Goal: Information Seeking & Learning: Learn about a topic

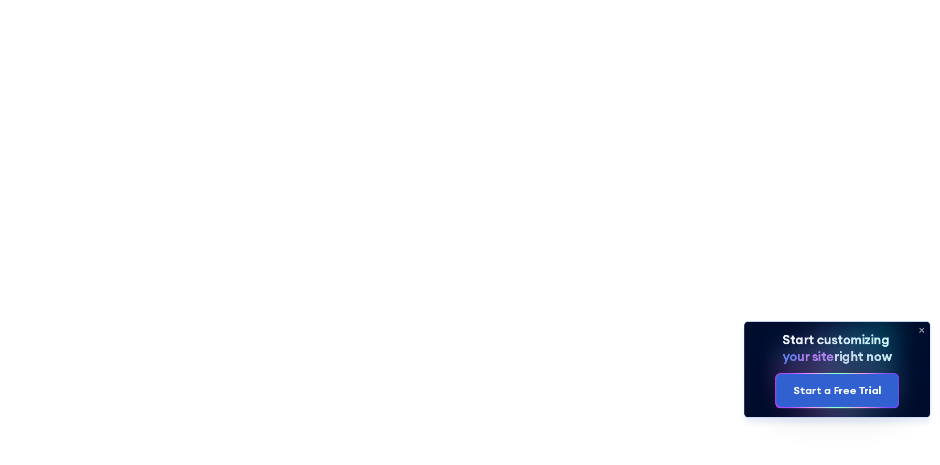
click at [920, 330] on icon at bounding box center [922, 330] width 4 height 4
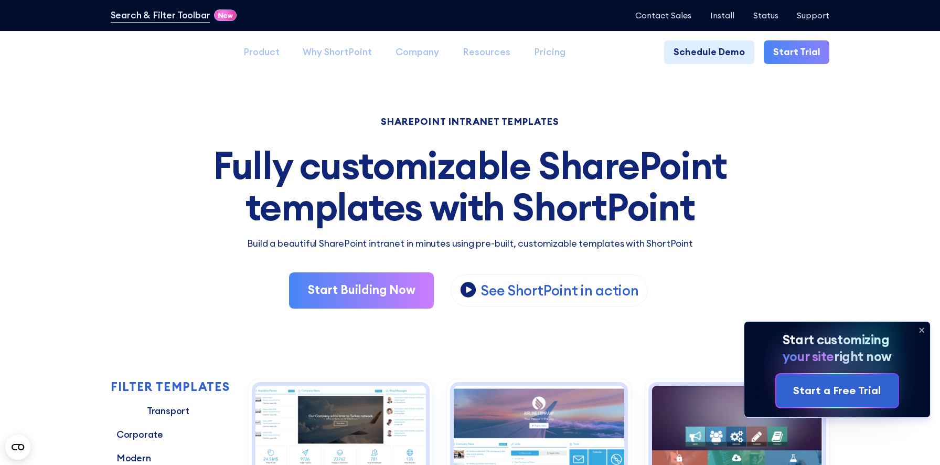
click at [920, 329] on icon at bounding box center [922, 330] width 4 height 4
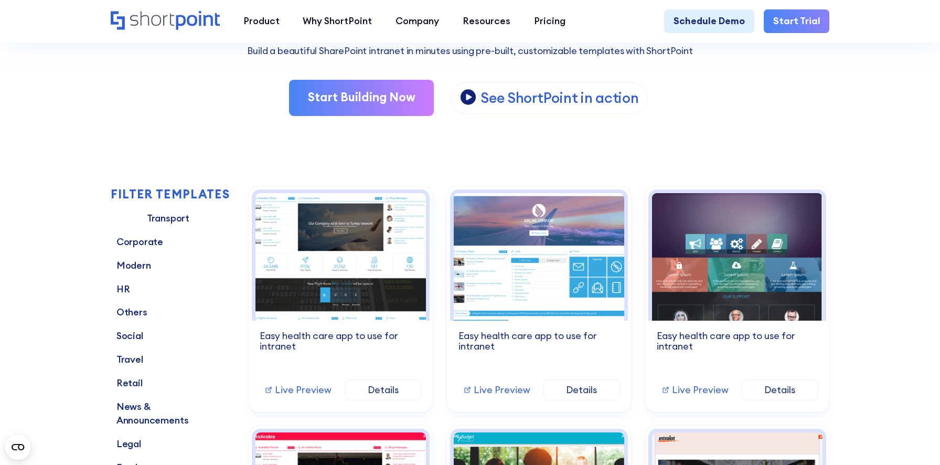
scroll to position [198, 0]
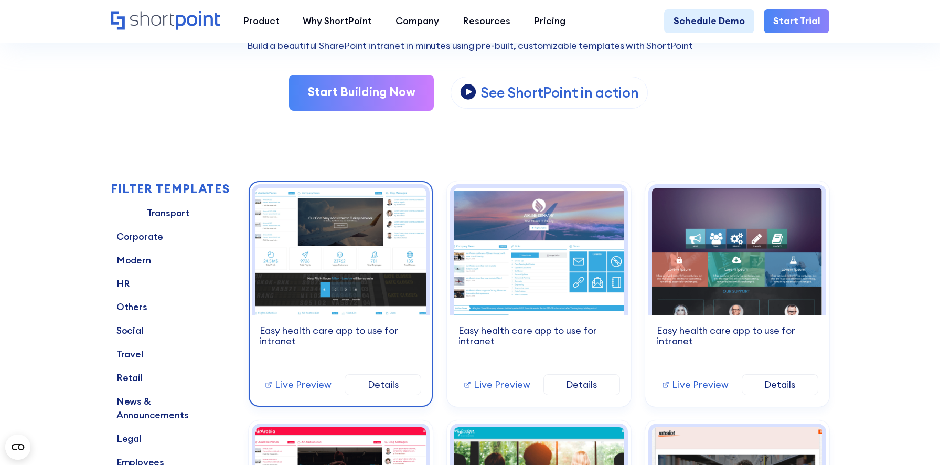
click at [310, 331] on div "Easy health care app to use for intranet" at bounding box center [341, 335] width 162 height 21
click at [307, 354] on div "Airlines 1 Easy health care app to use for intranet Live Preview Details" at bounding box center [341, 359] width 178 height 88
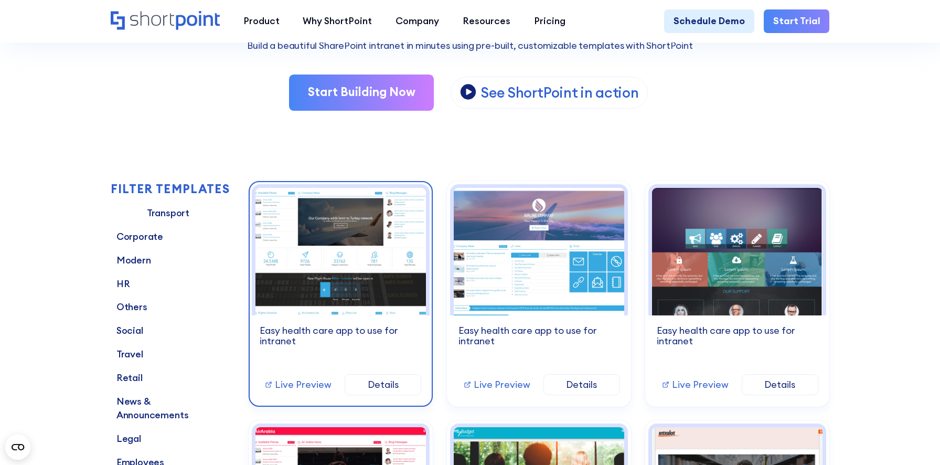
click at [299, 383] on link "Live Preview" at bounding box center [297, 384] width 67 height 10
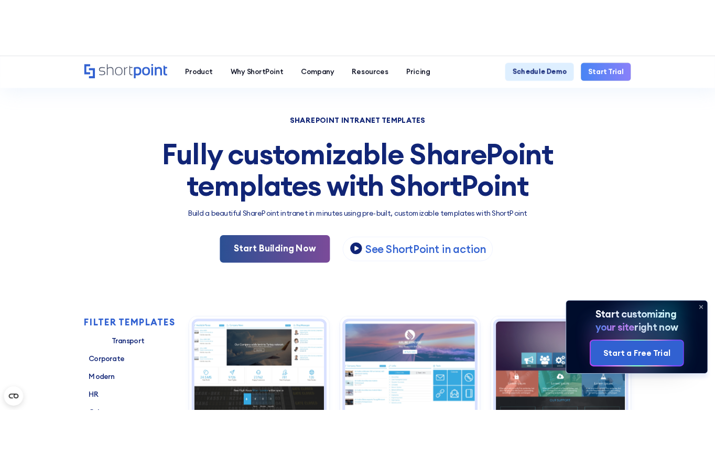
scroll to position [135, 0]
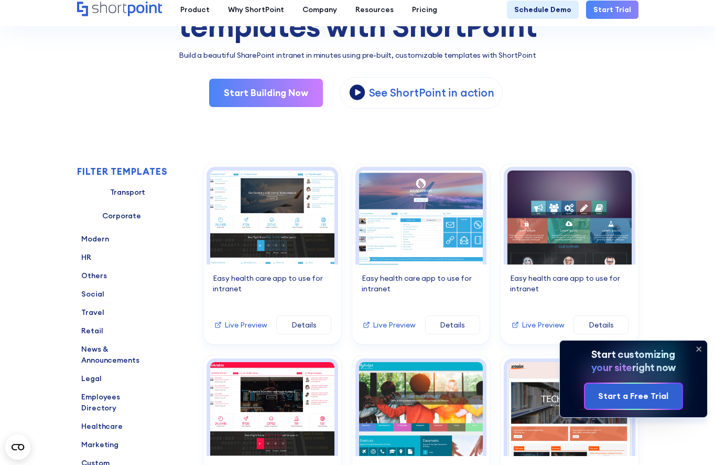
click at [85, 220] on input "checkbox" at bounding box center [87, 215] width 21 height 21
checkbox input "true"
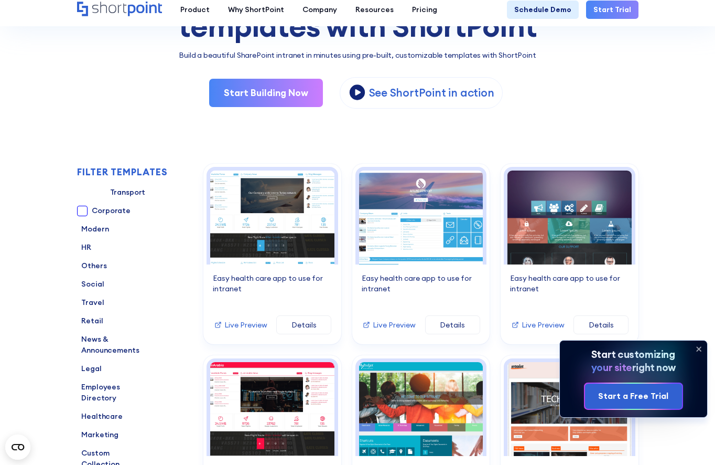
click at [83, 213] on input "checkbox" at bounding box center [82, 211] width 10 height 10
click at [82, 212] on input "checkbox" at bounding box center [82, 211] width 10 height 10
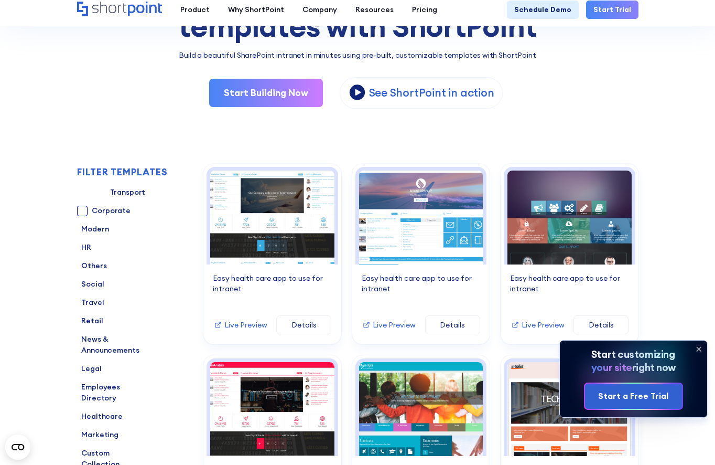
click at [82, 212] on input "checkbox" at bounding box center [82, 211] width 10 height 10
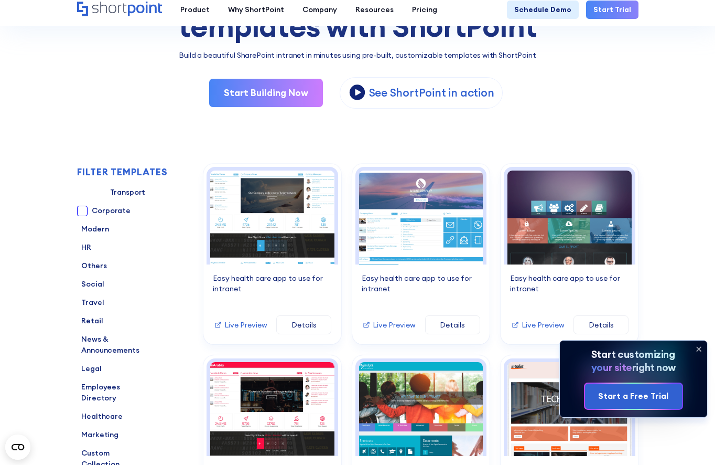
click at [82, 212] on input "checkbox" at bounding box center [82, 211] width 10 height 10
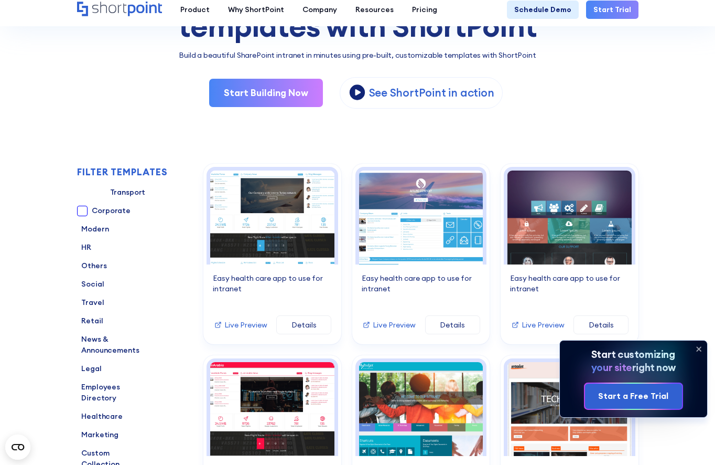
click at [82, 212] on input "checkbox" at bounding box center [82, 211] width 10 height 10
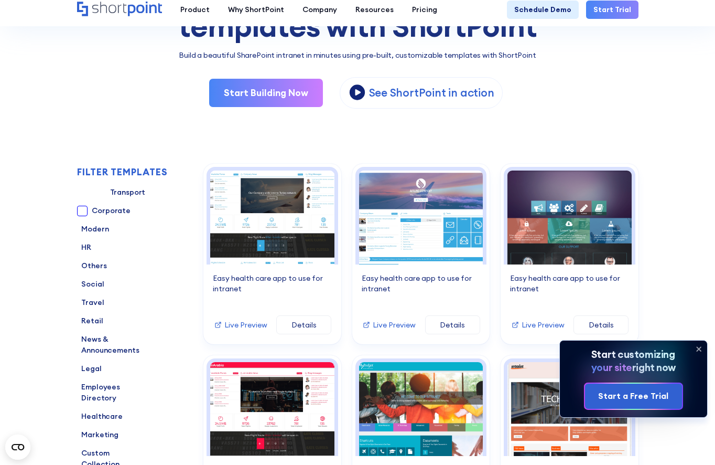
click at [82, 212] on input "checkbox" at bounding box center [82, 211] width 10 height 10
click at [105, 211] on div "Corporate" at bounding box center [91, 210] width 28 height 11
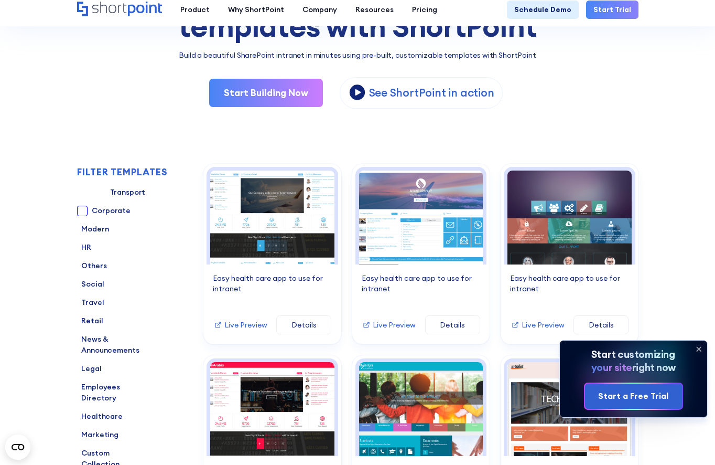
click at [105, 211] on div "Corporate" at bounding box center [91, 210] width 28 height 11
click at [79, 213] on input "checkbox" at bounding box center [82, 211] width 10 height 10
click at [81, 208] on input "checkbox" at bounding box center [82, 211] width 10 height 10
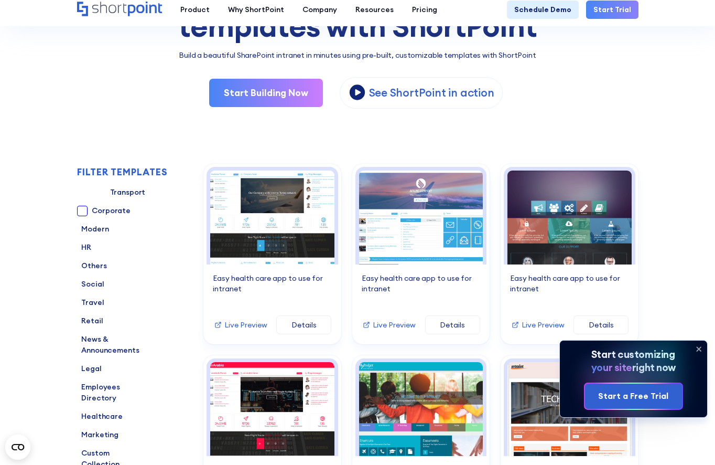
checkbox input "false"
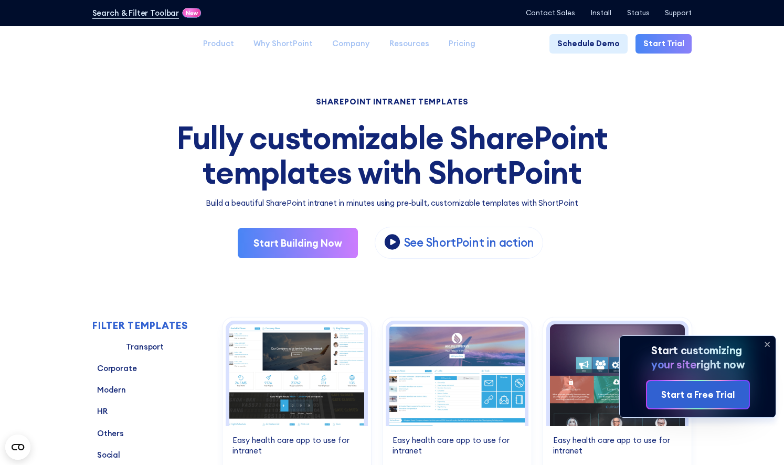
click at [94, 367] on label "Corporate" at bounding box center [114, 368] width 45 height 12
click at [92, 369] on input "Corporate" at bounding box center [92, 369] width 0 height 0
click at [103, 368] on label "Corporate" at bounding box center [114, 368] width 45 height 12
click at [92, 369] on input "Corporate" at bounding box center [92, 369] width 0 height 0
click at [120, 366] on label "Corporate" at bounding box center [118, 368] width 52 height 12
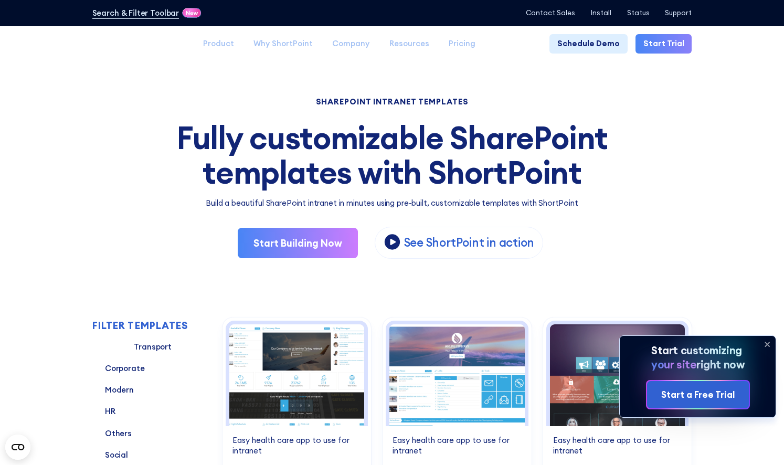
click at [100, 366] on input "Corporate" at bounding box center [96, 369] width 8 height 8
click at [96, 368] on input "Corporate" at bounding box center [96, 369] width 8 height 8
checkbox input "false"
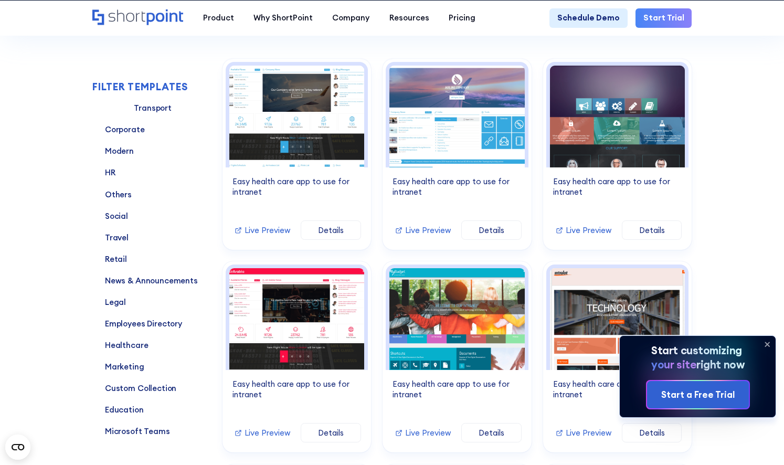
scroll to position [261, 0]
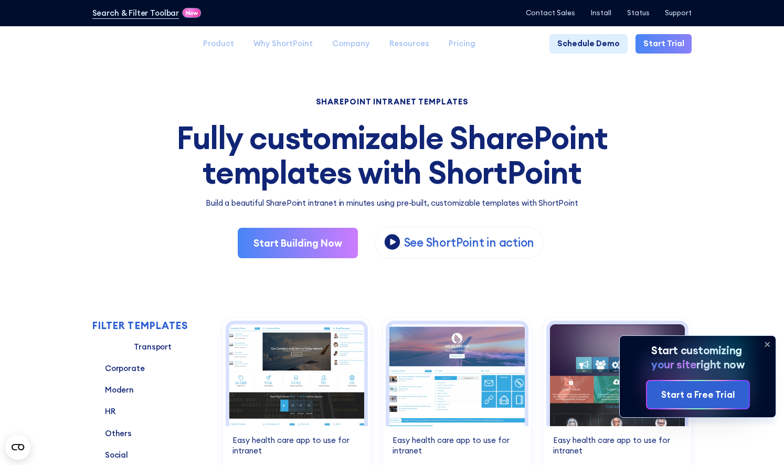
click at [762, 344] on icon at bounding box center [766, 344] width 17 height 17
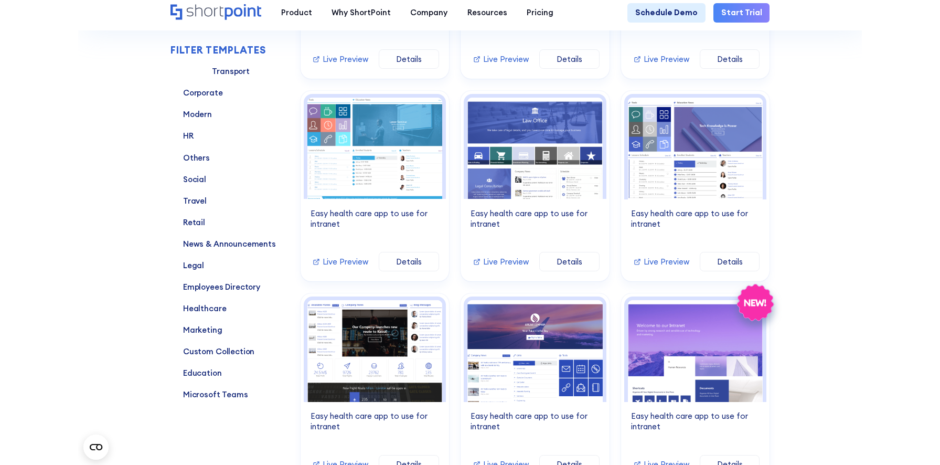
scroll to position [2076, 0]
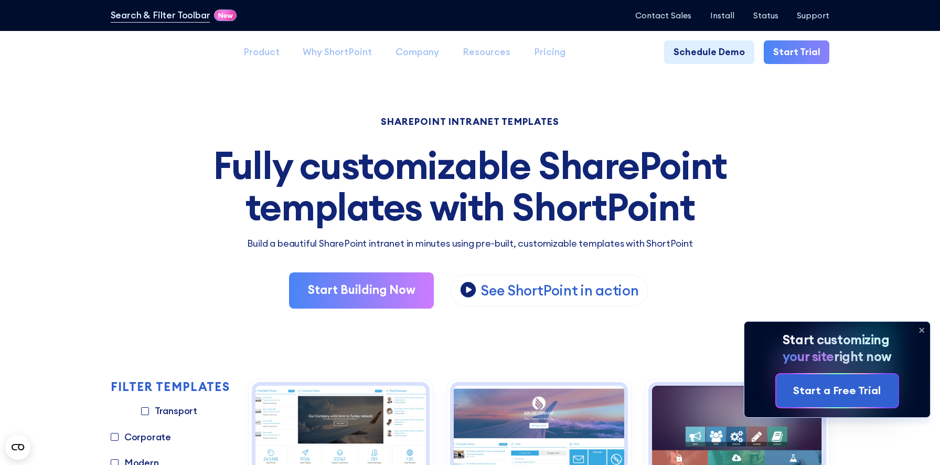
click at [925, 330] on icon at bounding box center [921, 330] width 17 height 17
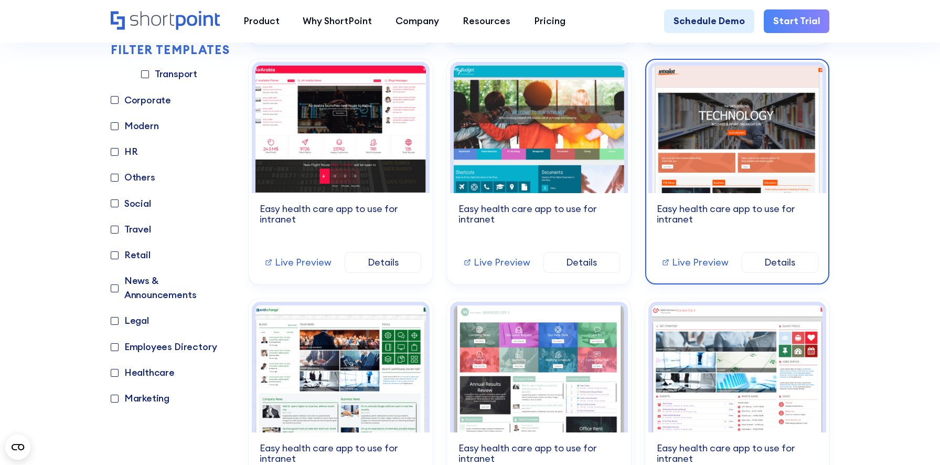
scroll to position [546, 0]
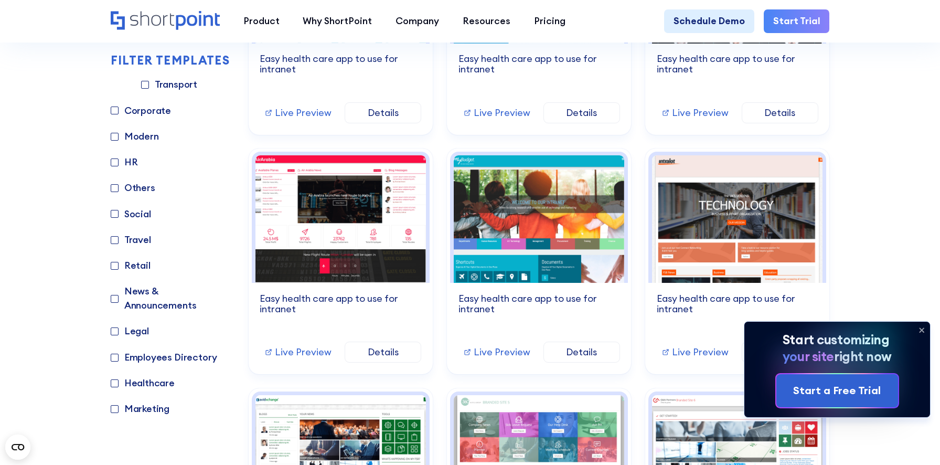
scroll to position [473, 0]
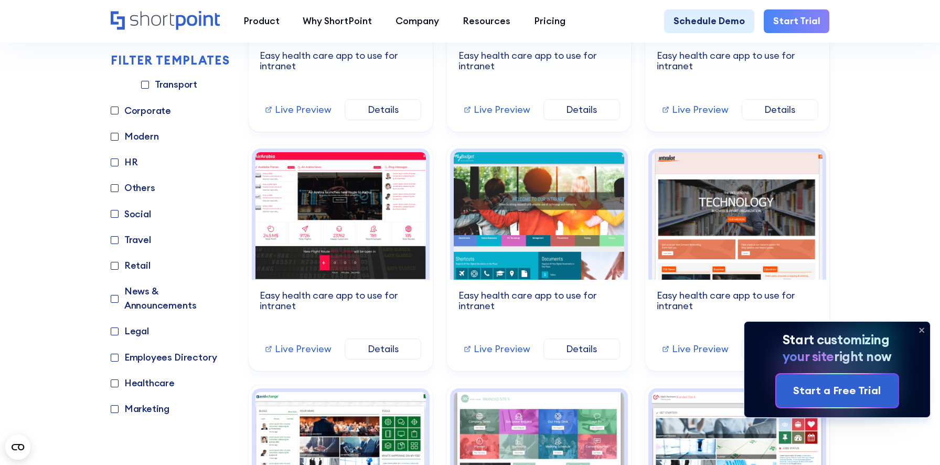
click at [921, 330] on icon at bounding box center [922, 330] width 4 height 4
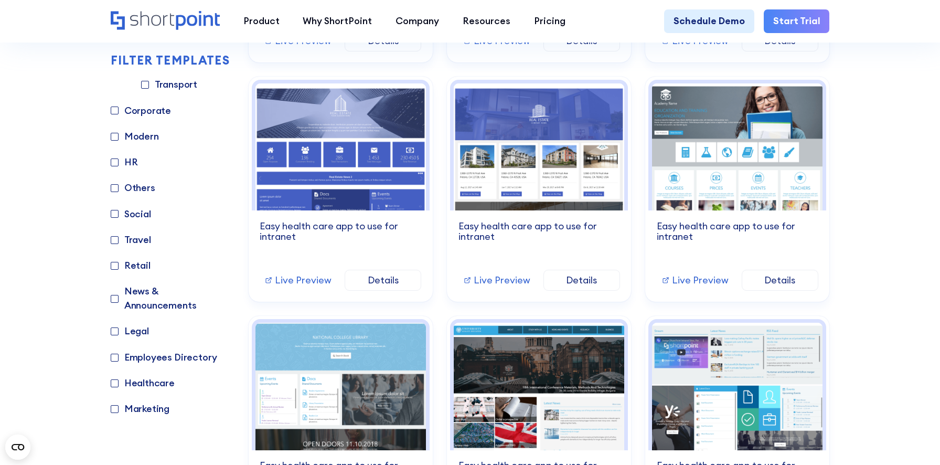
scroll to position [1739, 0]
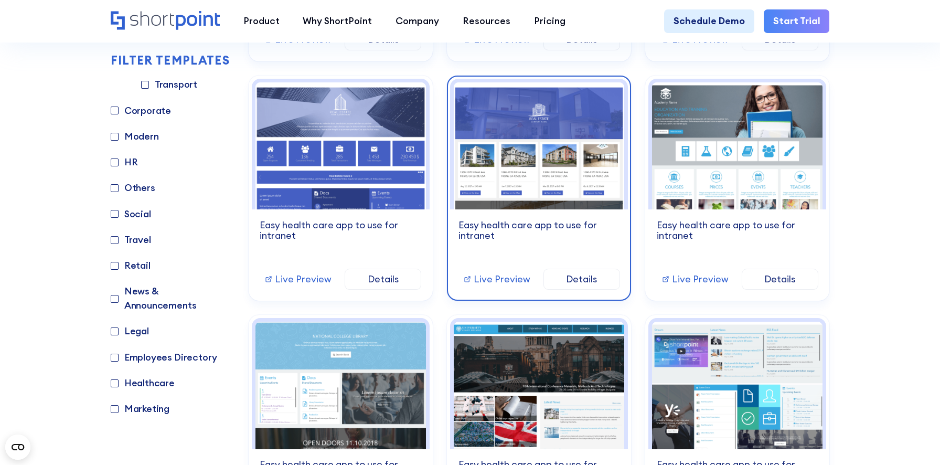
click at [504, 274] on link "Live Preview" at bounding box center [496, 279] width 67 height 10
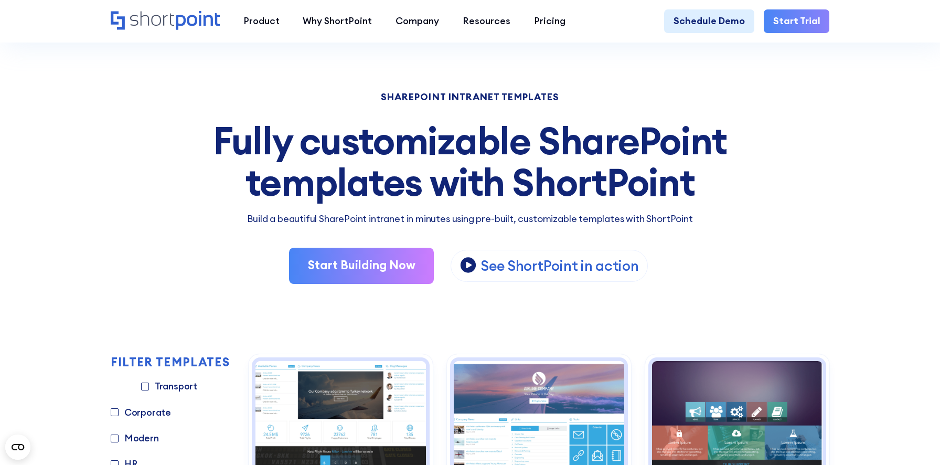
scroll to position [0, 0]
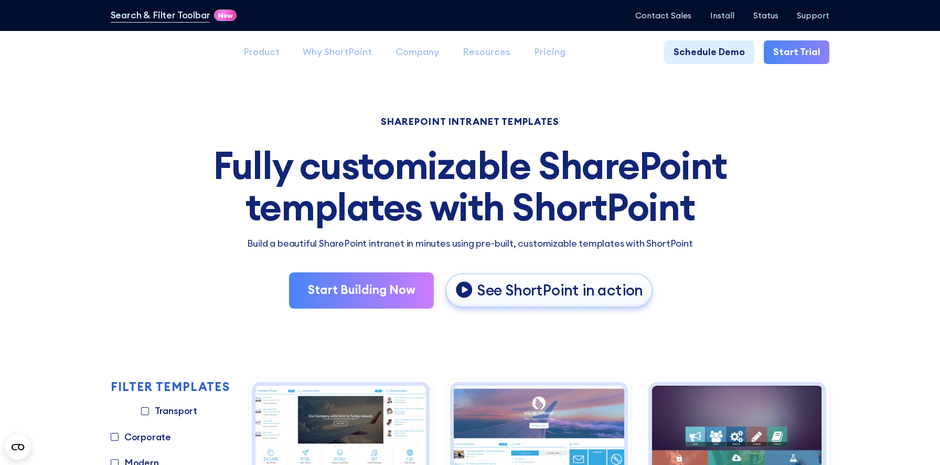
click at [559, 287] on p "See ShortPoint in action" at bounding box center [560, 290] width 166 height 19
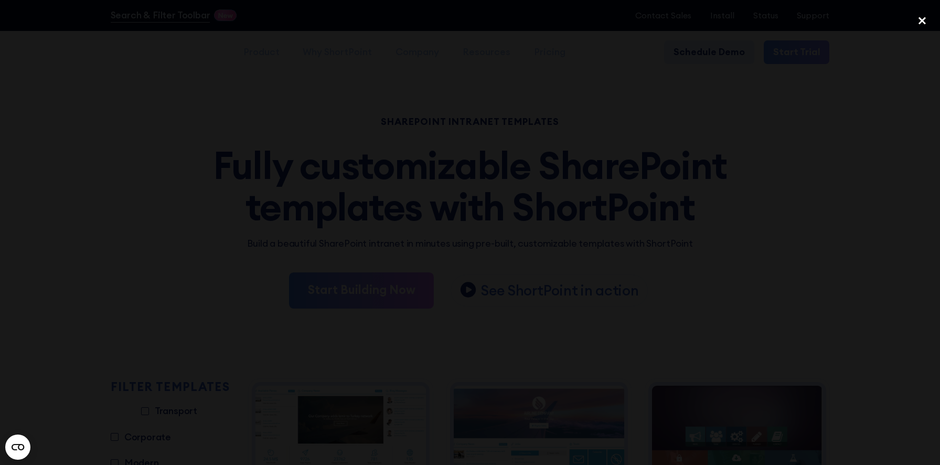
click at [920, 19] on div "close lightbox" at bounding box center [922, 20] width 36 height 23
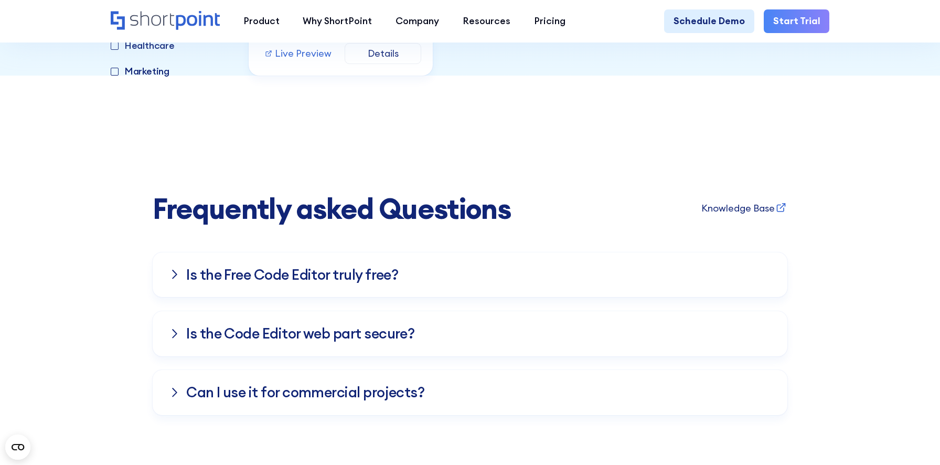
scroll to position [8438, 0]
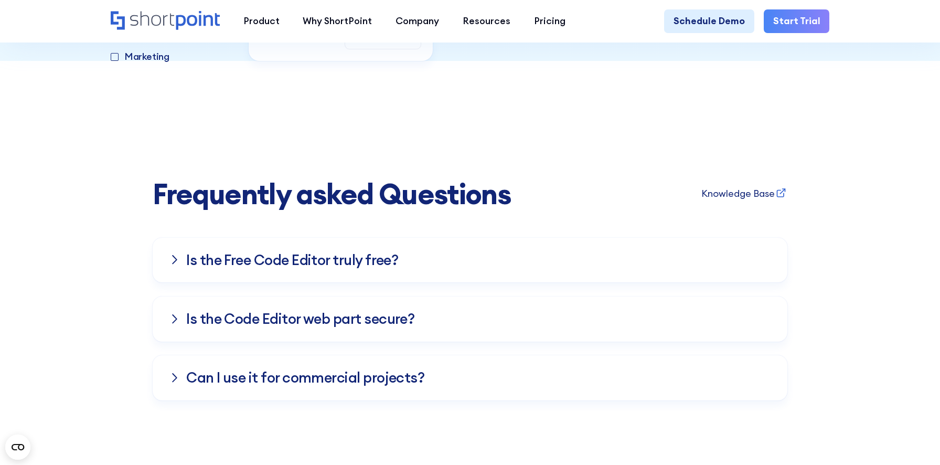
click at [756, 238] on div "Is the Free Co﻿de Editor truly free?" at bounding box center [469, 260] width 601 height 45
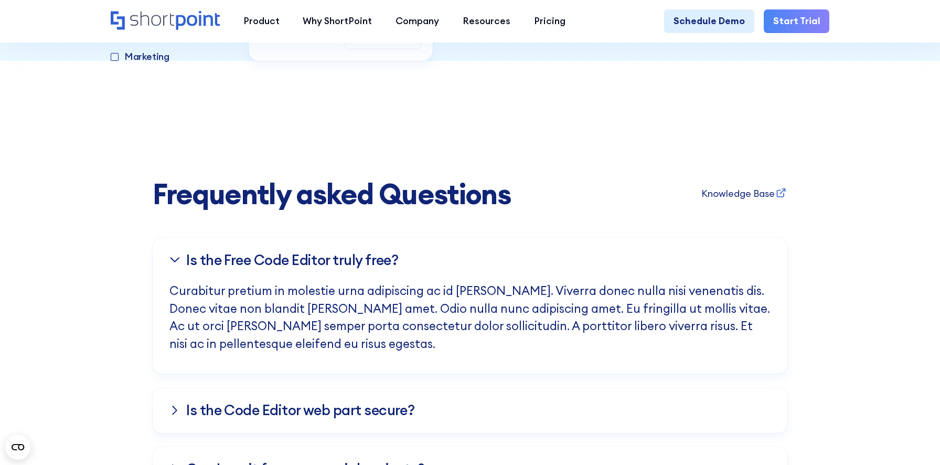
click at [727, 238] on div "Is the Free Co﻿de Editor truly free?" at bounding box center [469, 260] width 601 height 45
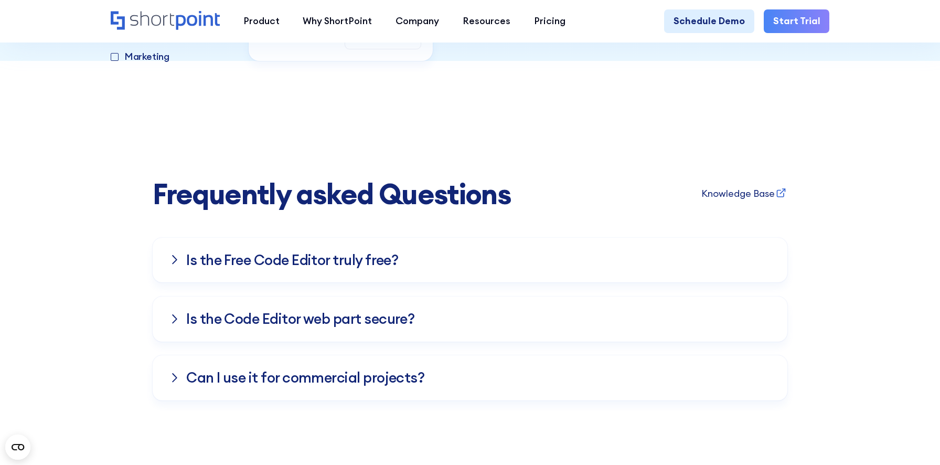
click at [720, 238] on div "Is the Free Co﻿de Editor truly free?" at bounding box center [469, 260] width 601 height 45
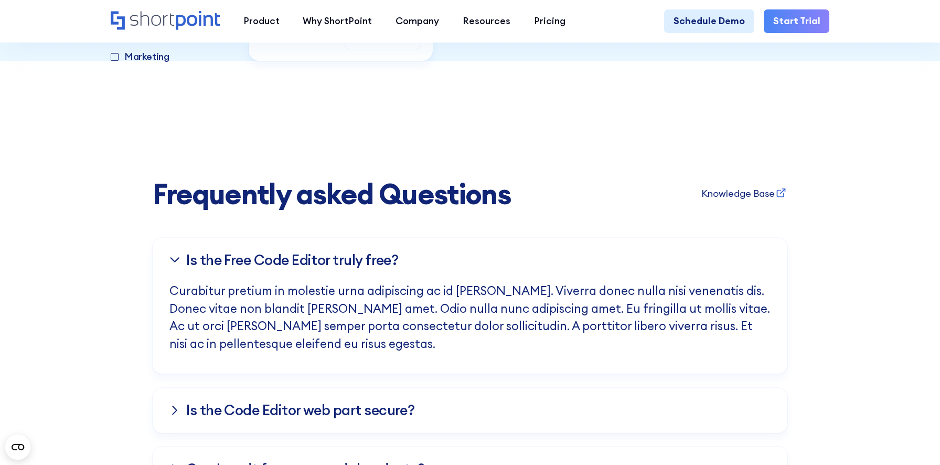
click at [688, 282] on p "Curabitur pretium in molestie urna adipiscing ac id [PERSON_NAME]. Viverra done…" at bounding box center [469, 327] width 601 height 91
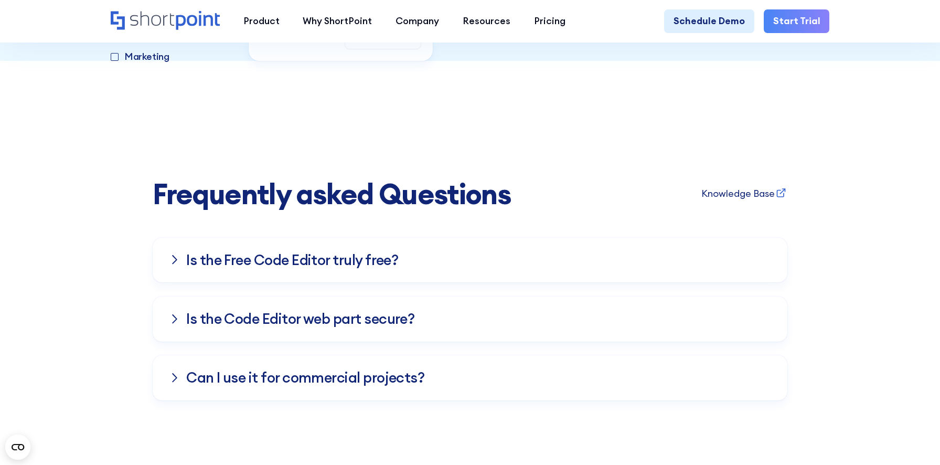
click at [689, 238] on div "Is the Free Co﻿de Editor truly free?" at bounding box center [469, 260] width 601 height 45
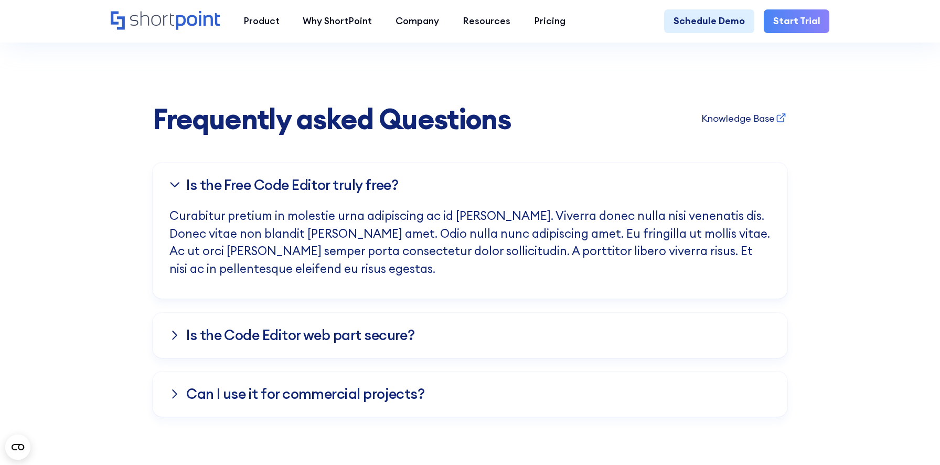
scroll to position [8528, 0]
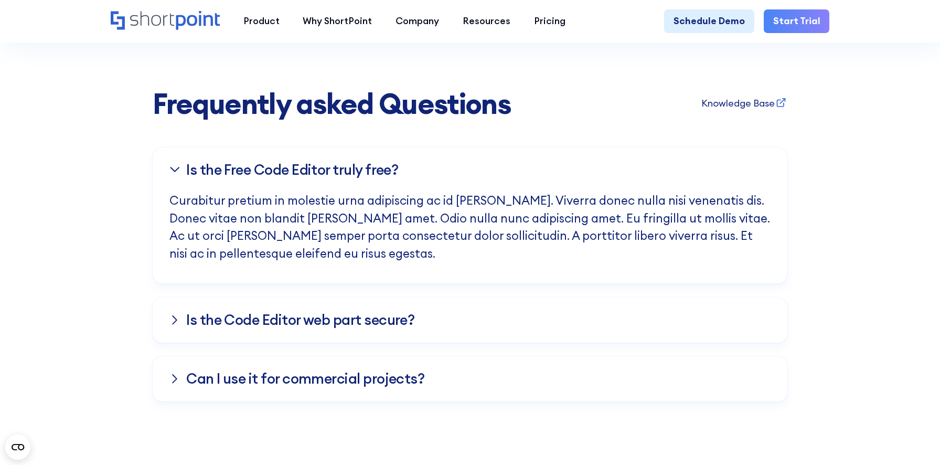
click at [608, 297] on div "Is the Code Editor web part secure?" at bounding box center [469, 319] width 601 height 45
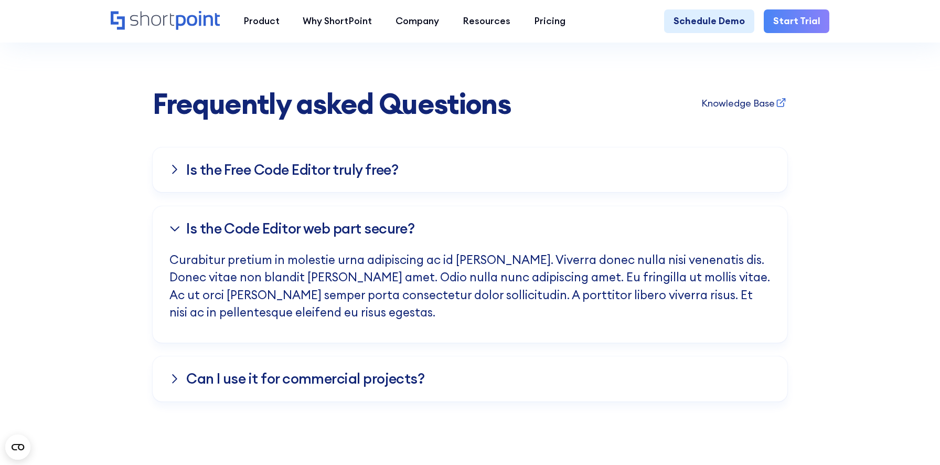
click at [567, 356] on div "Ca﻿n I use it for commercial projects?" at bounding box center [469, 378] width 601 height 45
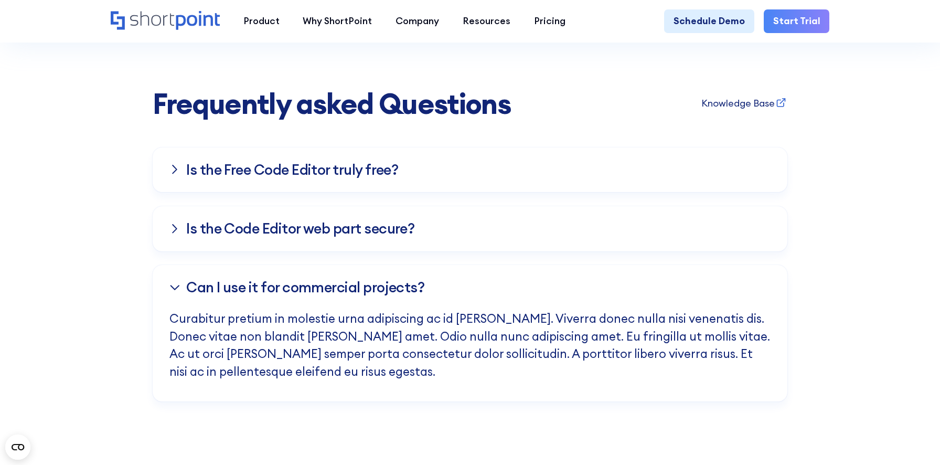
click at [555, 206] on div "Is the Code Editor web part secure?" at bounding box center [469, 228] width 601 height 45
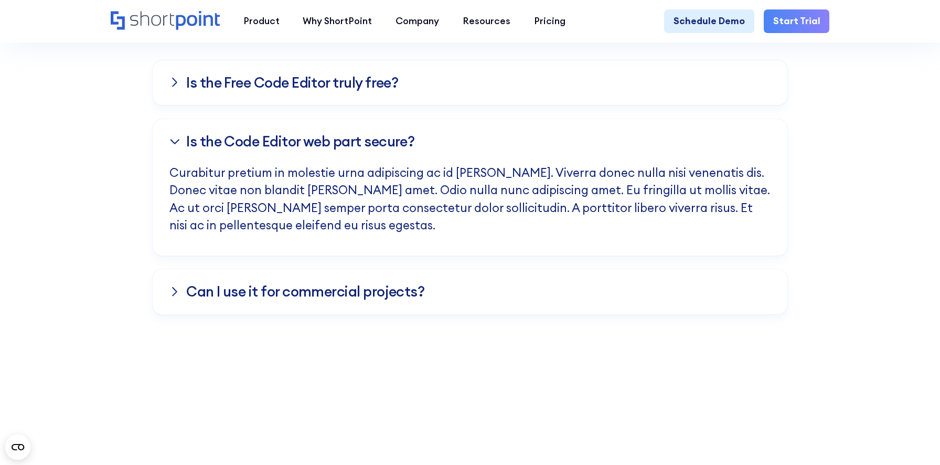
scroll to position [8625, 0]
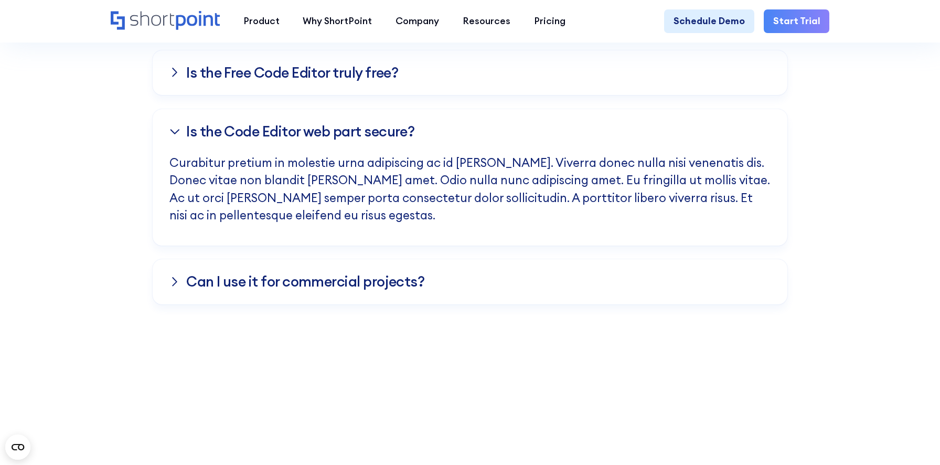
click at [530, 109] on div "Is the Code Editor web part secure?" at bounding box center [469, 131] width 601 height 45
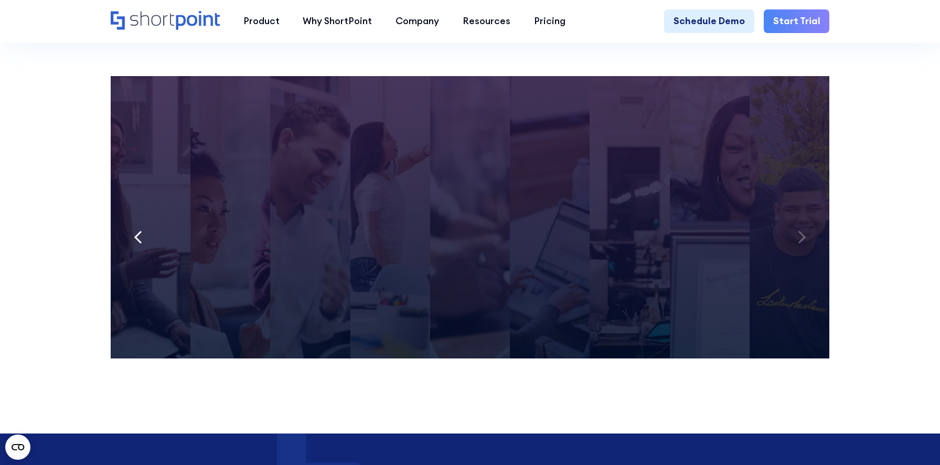
scroll to position [8962, 0]
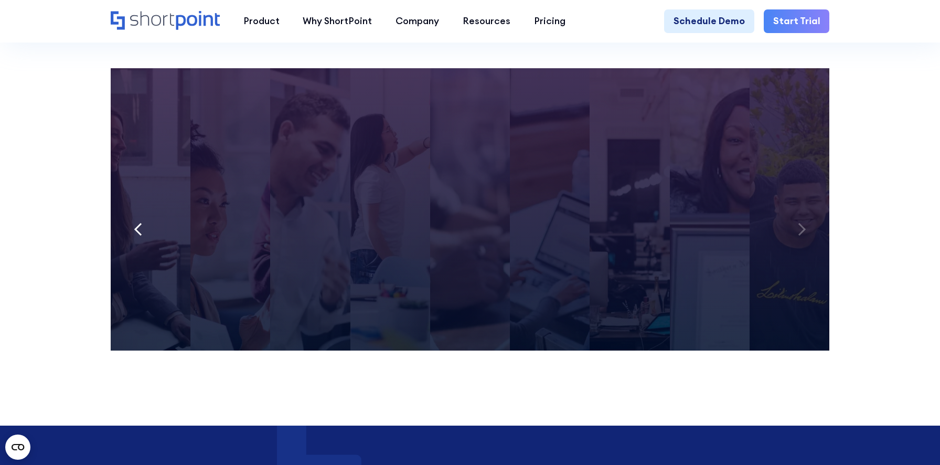
click at [141, 222] on icon at bounding box center [138, 229] width 8 height 14
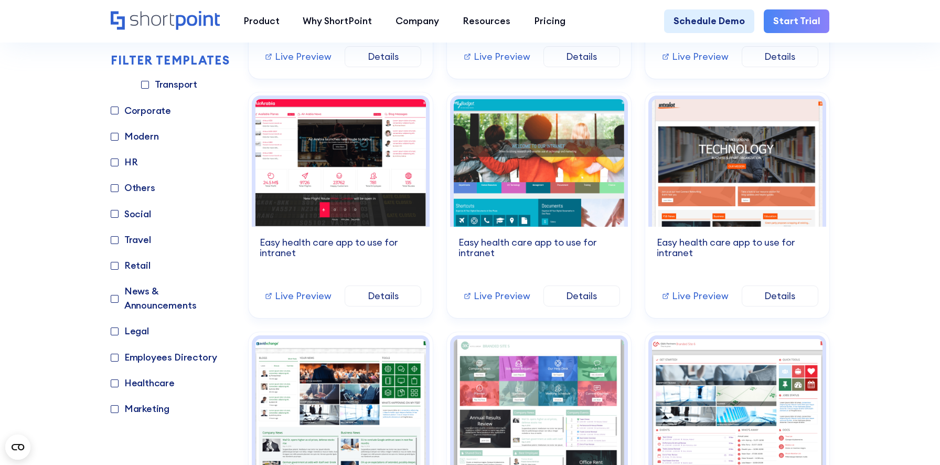
scroll to position [0, 0]
